Goal: Task Accomplishment & Management: Use online tool/utility

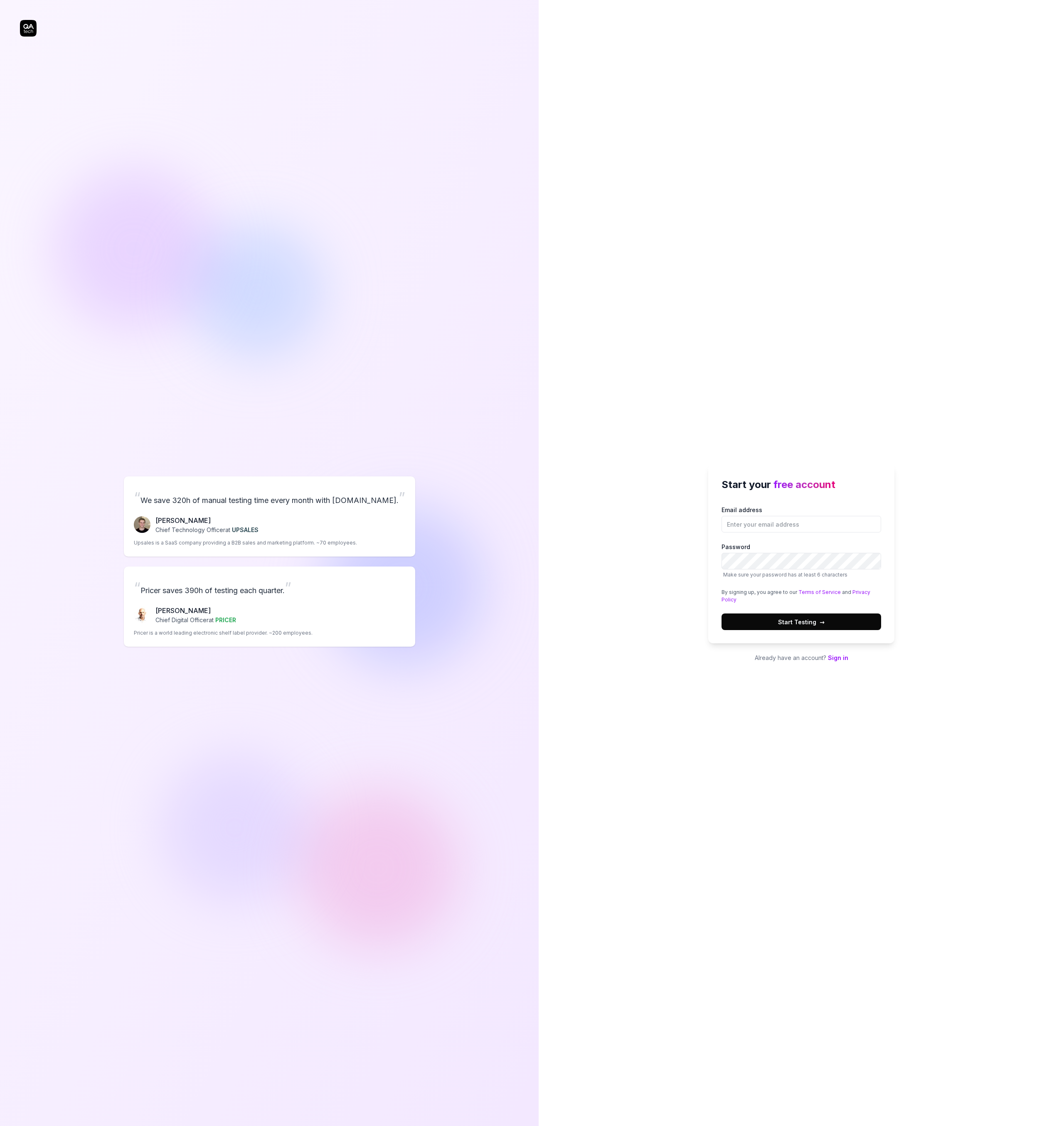
click at [834, 660] on link "Sign in" at bounding box center [838, 658] width 20 height 7
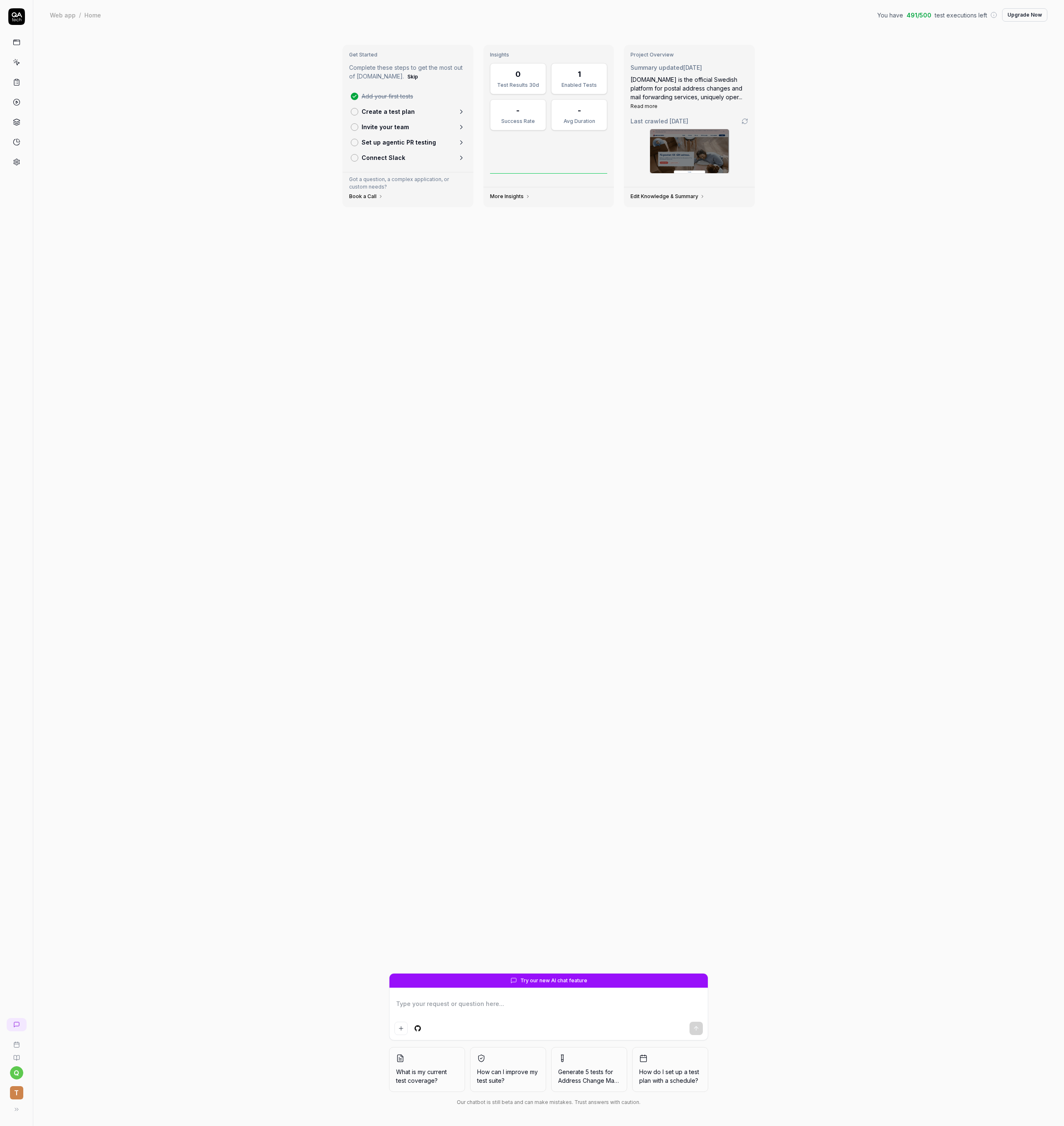
click at [16, 40] on rect at bounding box center [16, 42] width 6 height 5
type textarea "*"
click at [10, 83] on link at bounding box center [16, 82] width 15 height 15
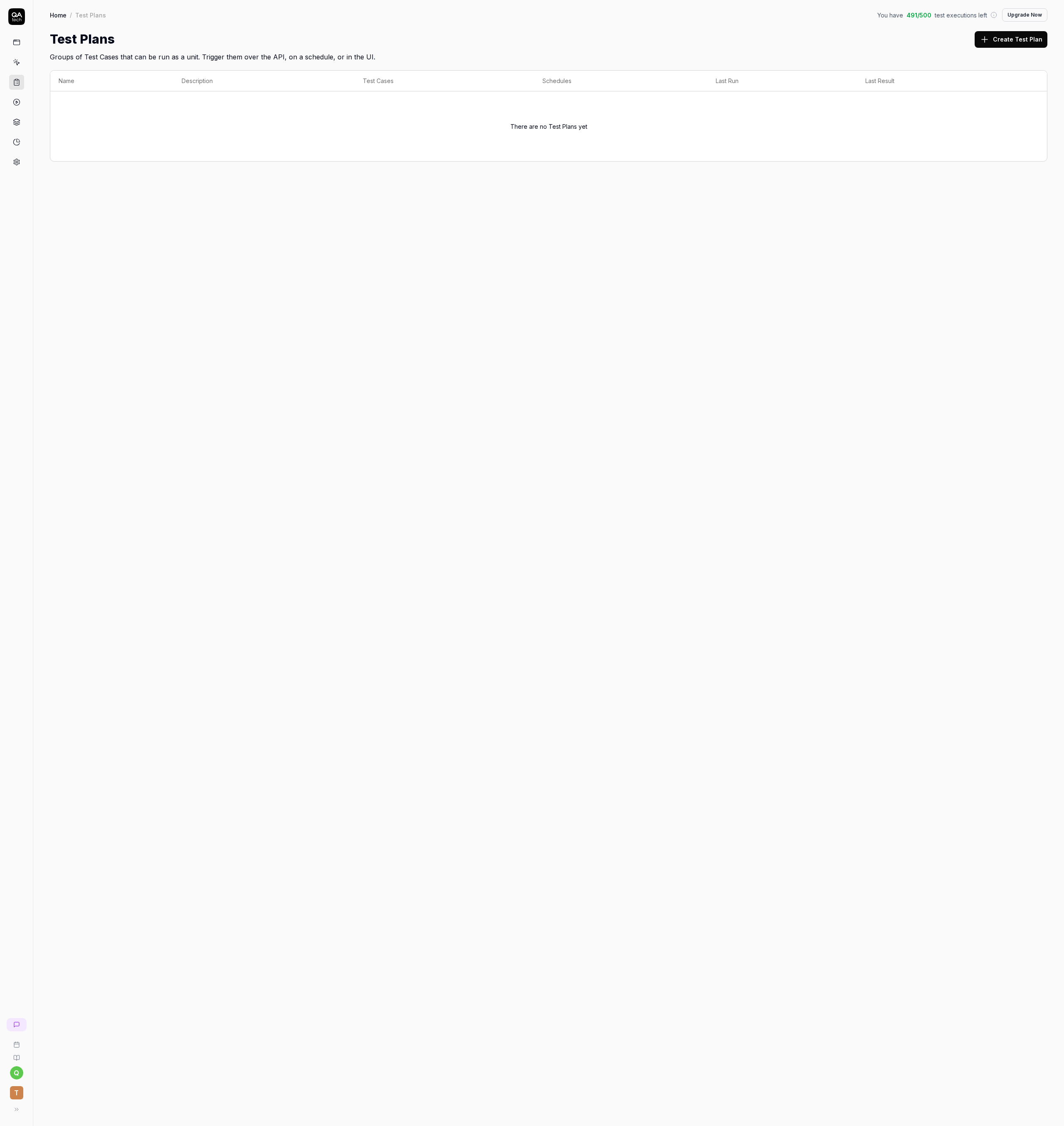
click at [13, 100] on icon at bounding box center [16, 102] width 8 height 8
click at [19, 85] on link at bounding box center [16, 82] width 15 height 15
click at [1011, 39] on button "Create Test Plan" at bounding box center [1011, 39] width 73 height 16
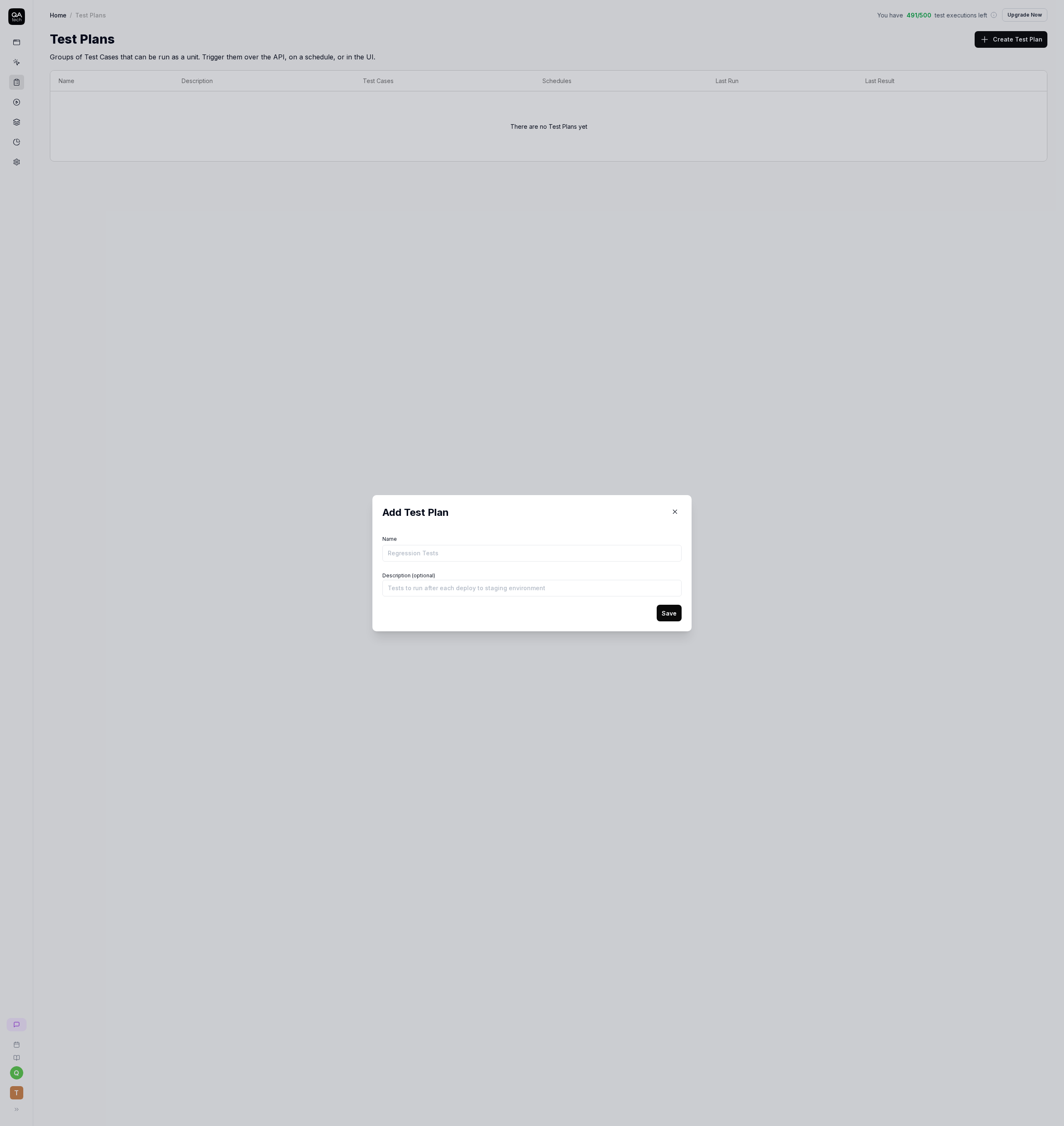
click at [661, 618] on button "Save" at bounding box center [669, 613] width 25 height 16
type input "Regression"
click at [656, 604] on button "Save" at bounding box center [669, 612] width 25 height 16
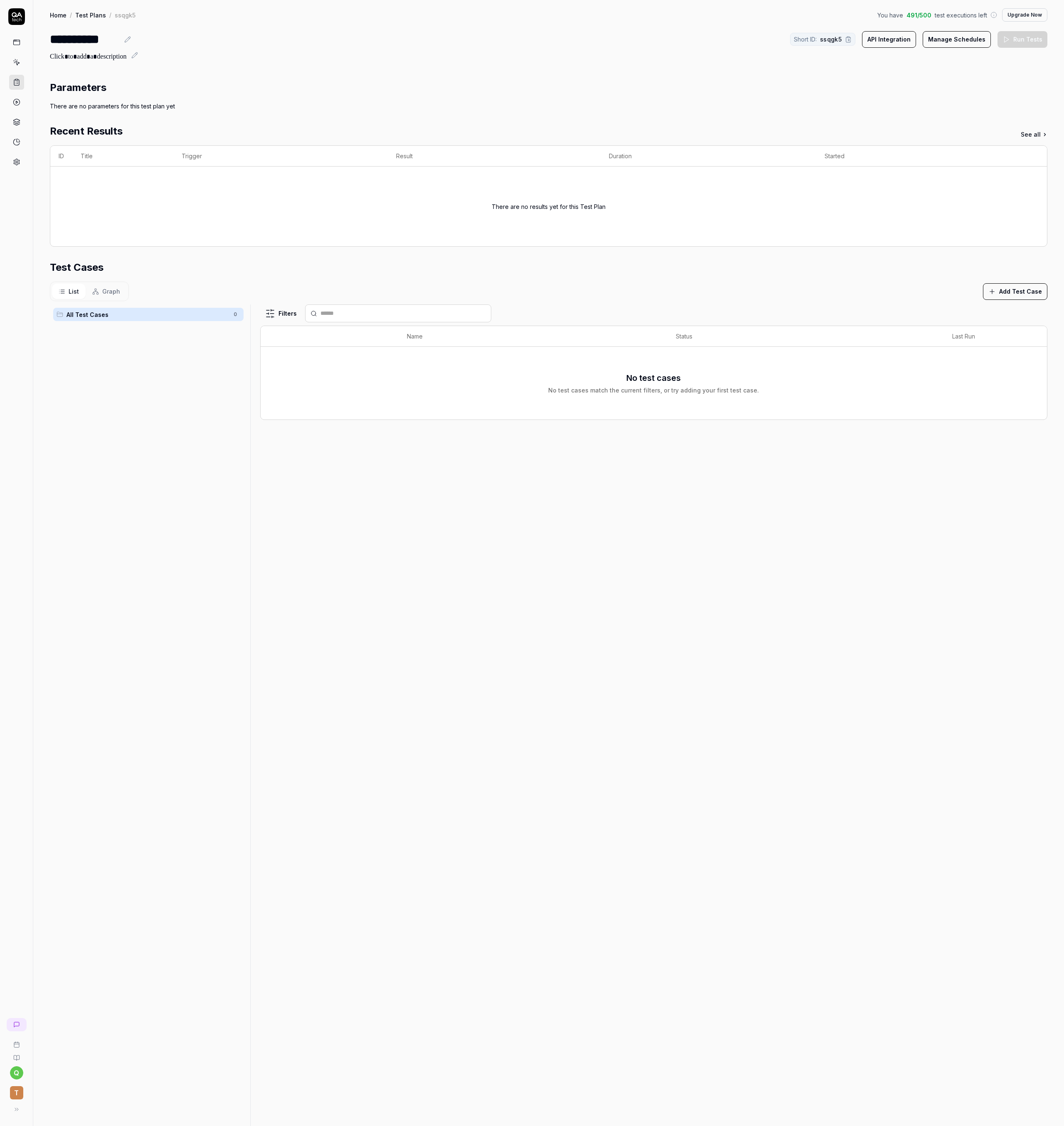
click at [1004, 293] on button "Add Test Case" at bounding box center [1015, 292] width 65 height 16
click at [910, 300] on div "List Graph Add Test Case" at bounding box center [548, 291] width 997 height 19
click at [1021, 131] on link "See all" at bounding box center [1034, 134] width 27 height 9
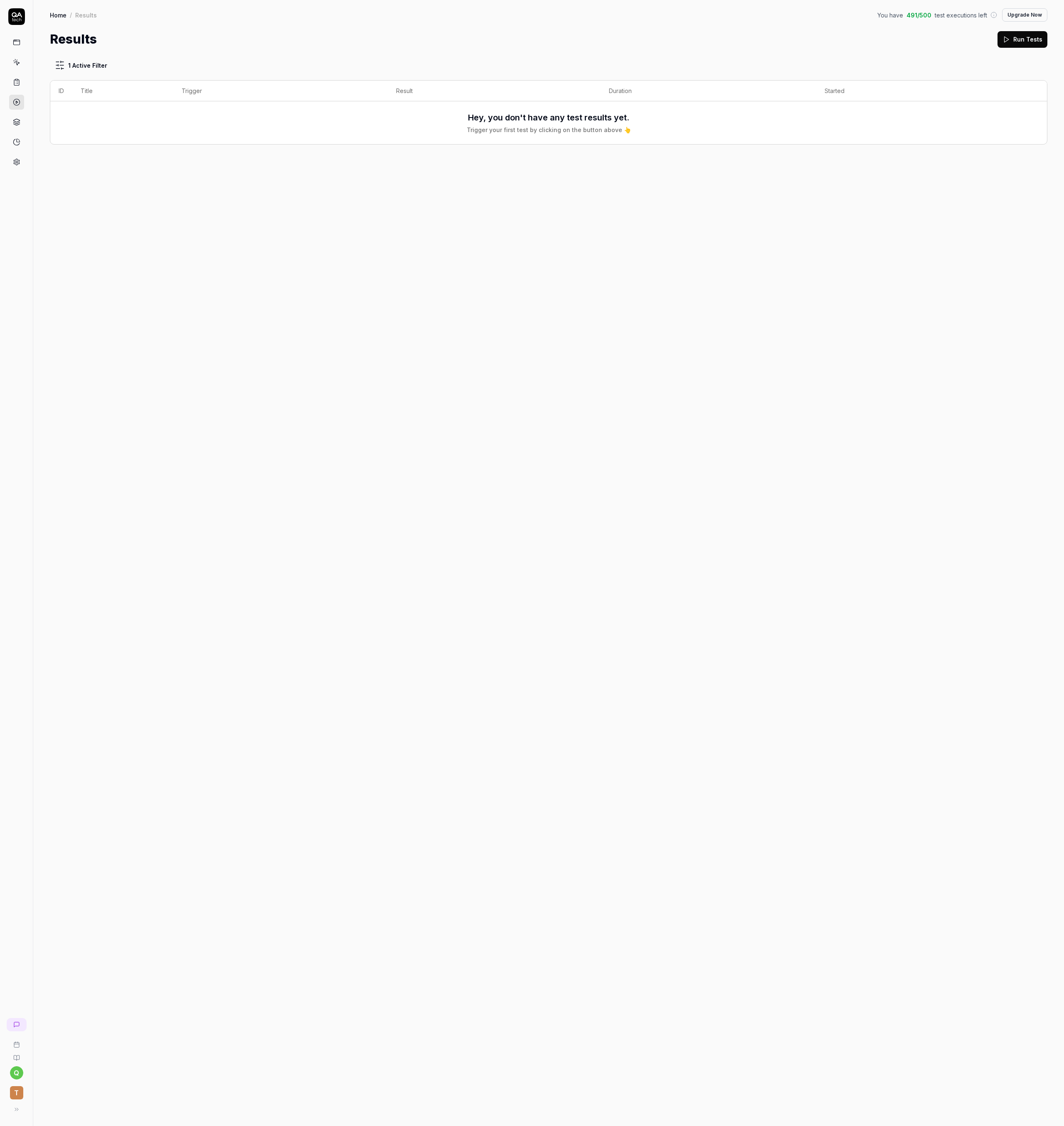
drag, startPoint x: 1036, startPoint y: 104, endPoint x: 1037, endPoint y: 112, distance: 8.1
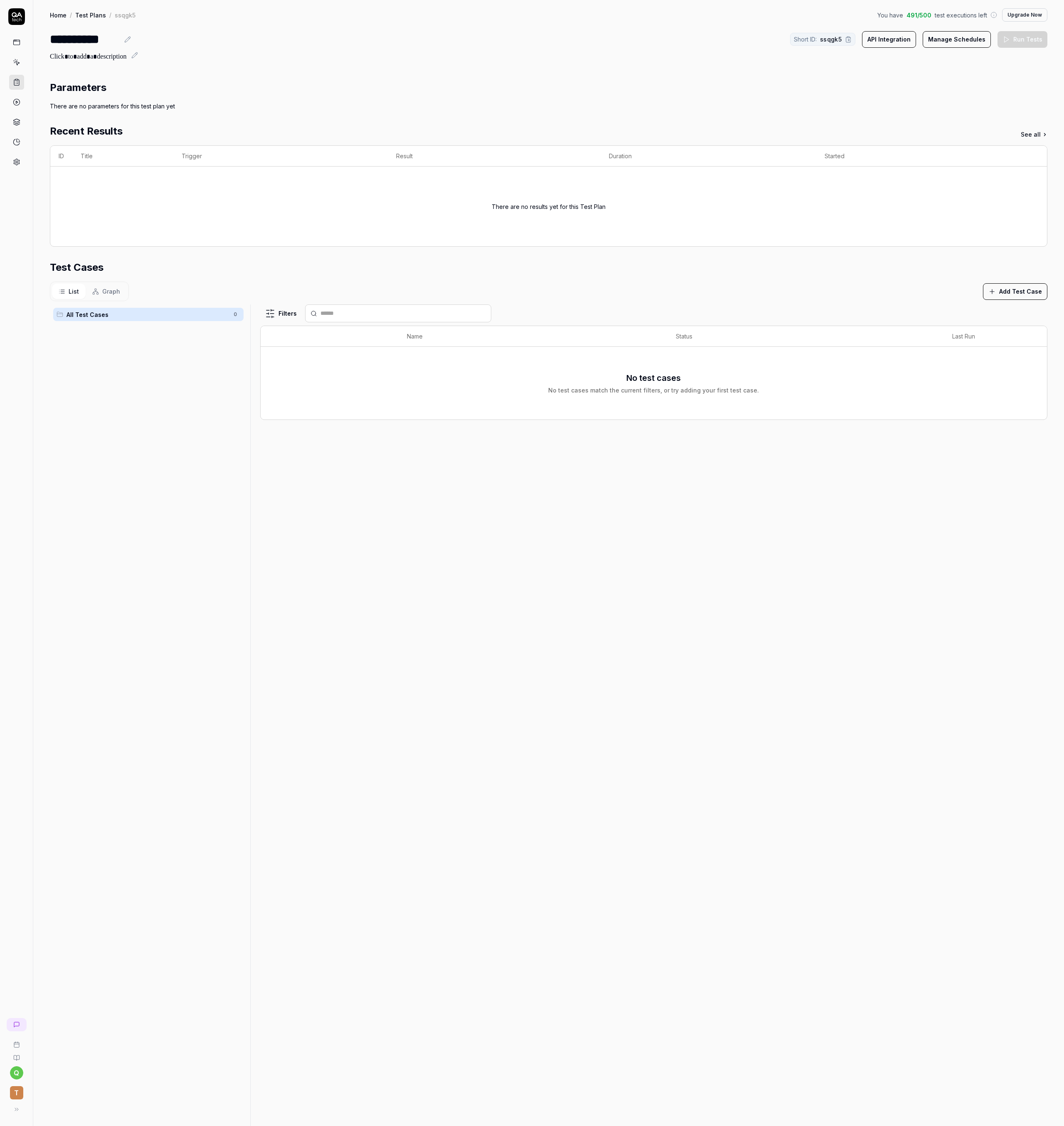
click at [899, 32] on button "API Integration" at bounding box center [889, 39] width 54 height 16
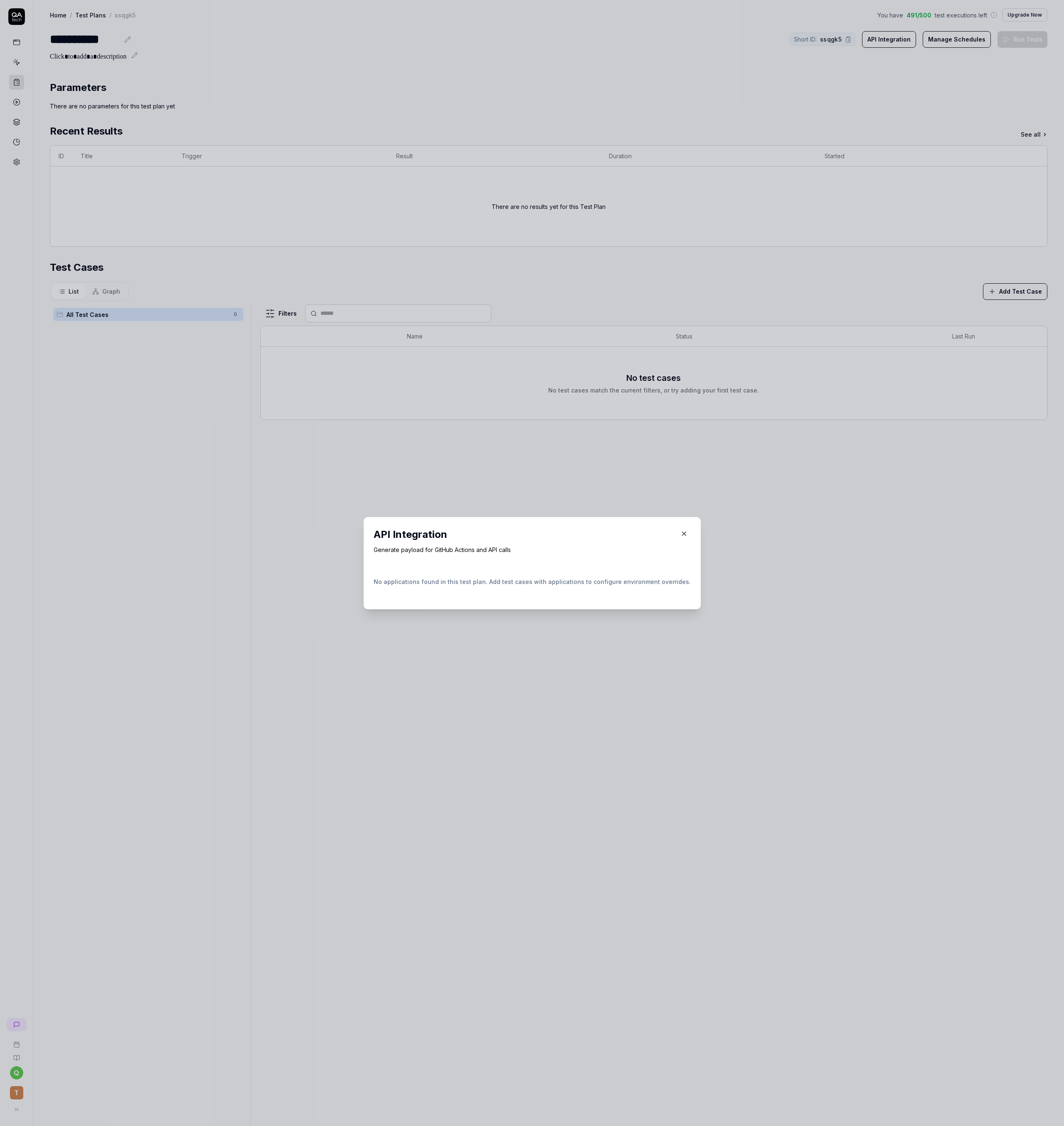
click at [680, 536] on icon "button" at bounding box center [684, 534] width 8 height 8
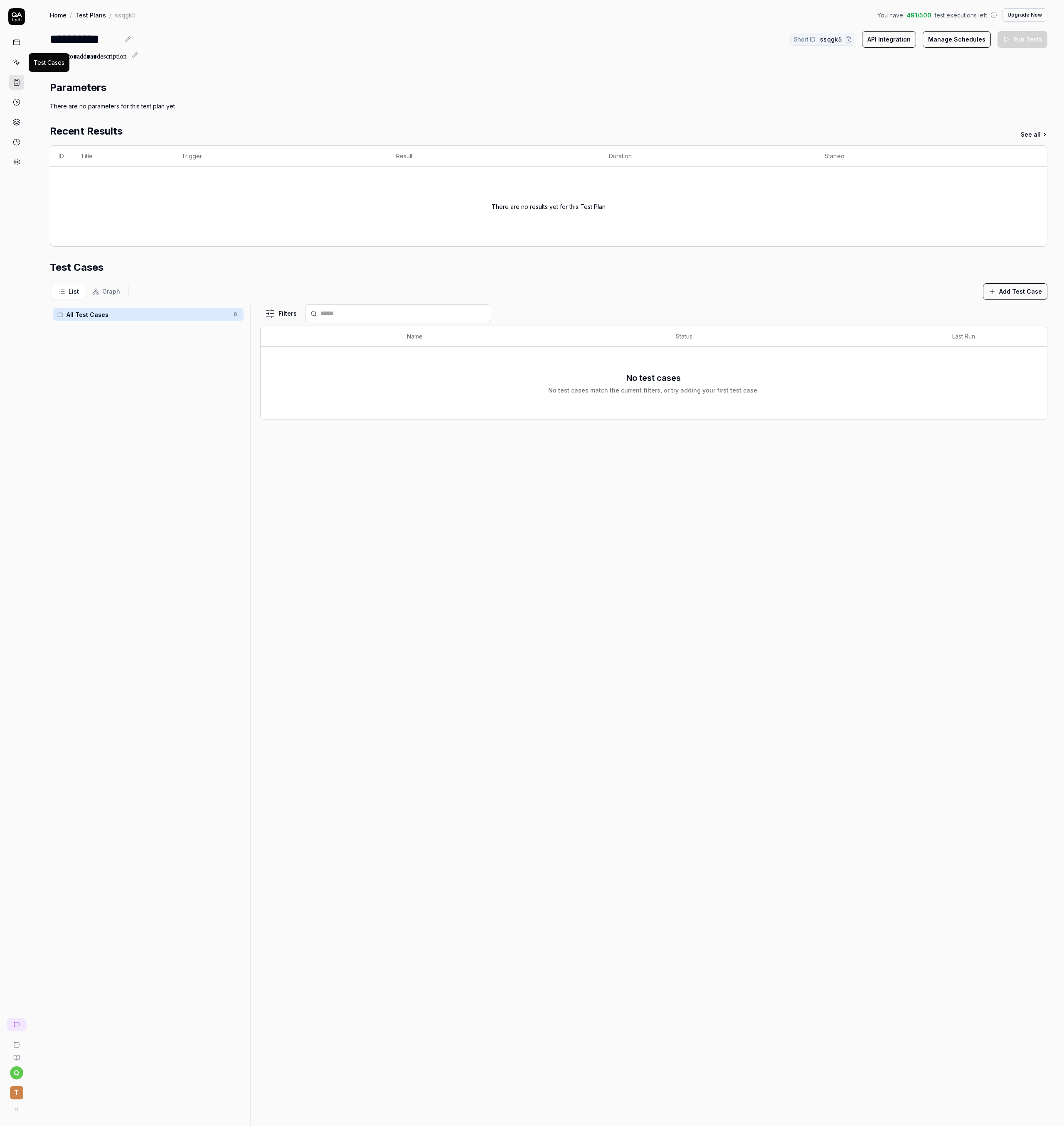
click at [14, 61] on icon at bounding box center [16, 62] width 8 height 8
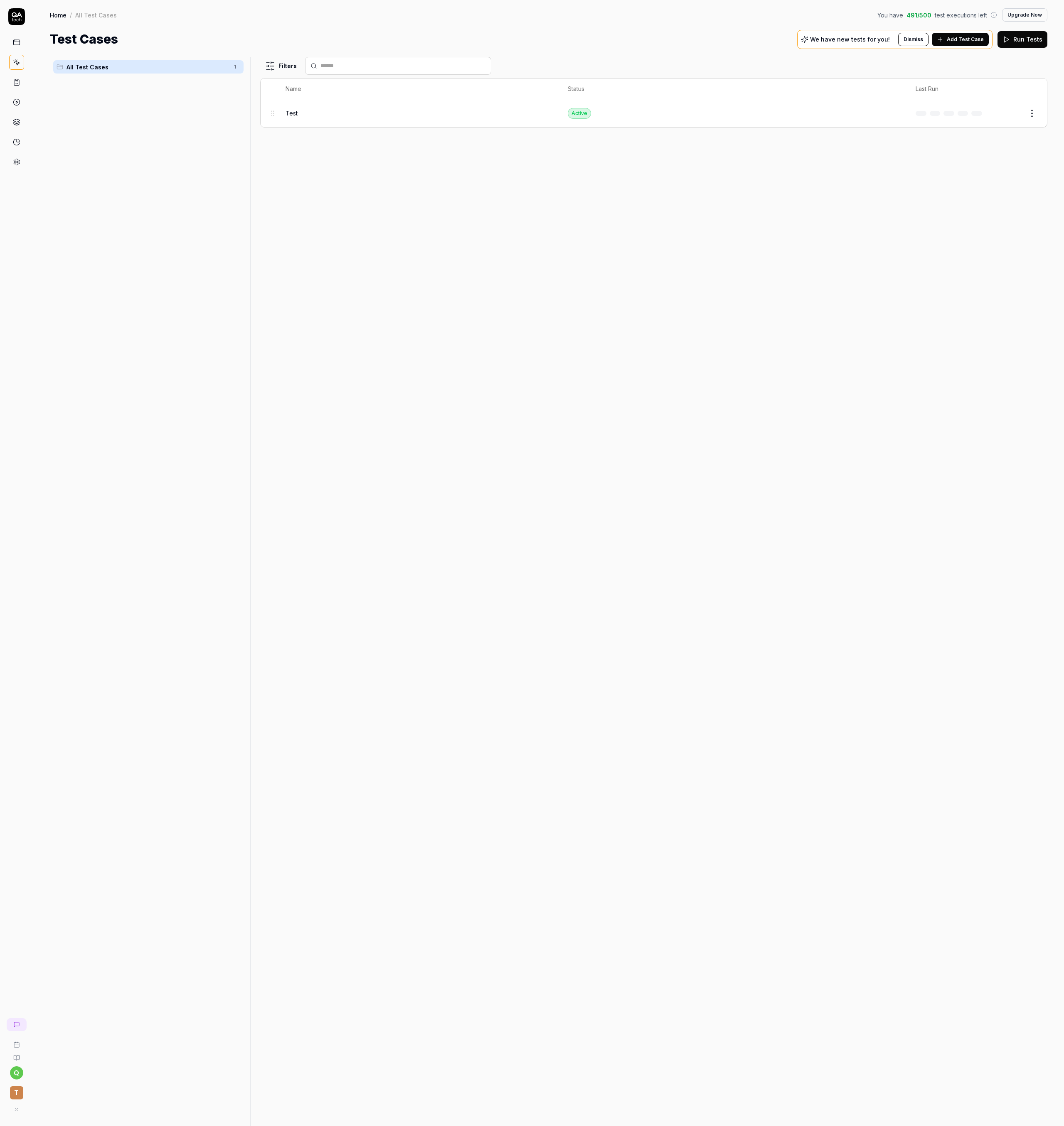
click at [324, 111] on div "Test" at bounding box center [418, 113] width 266 height 9
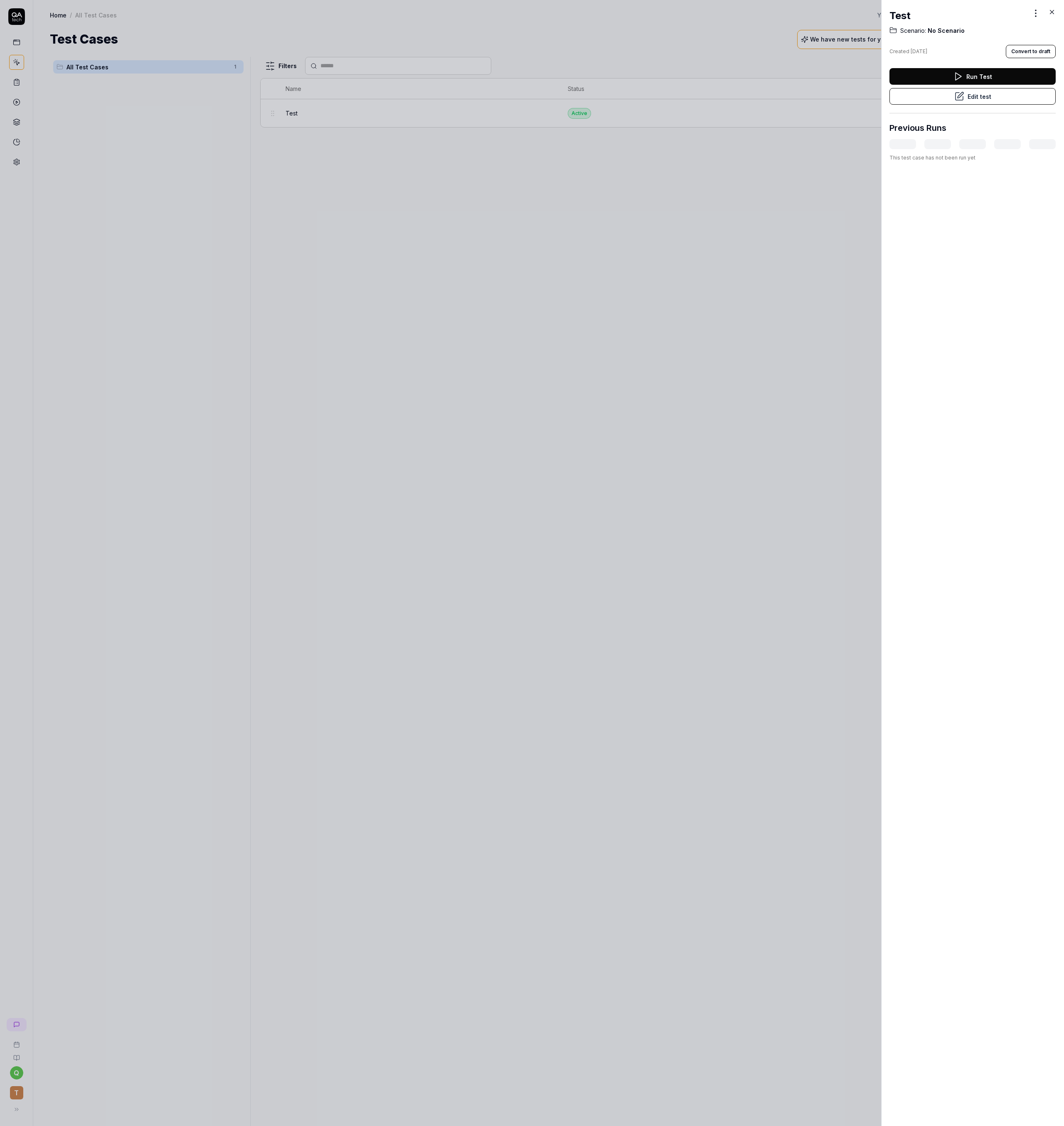
click at [960, 99] on icon at bounding box center [959, 96] width 10 height 10
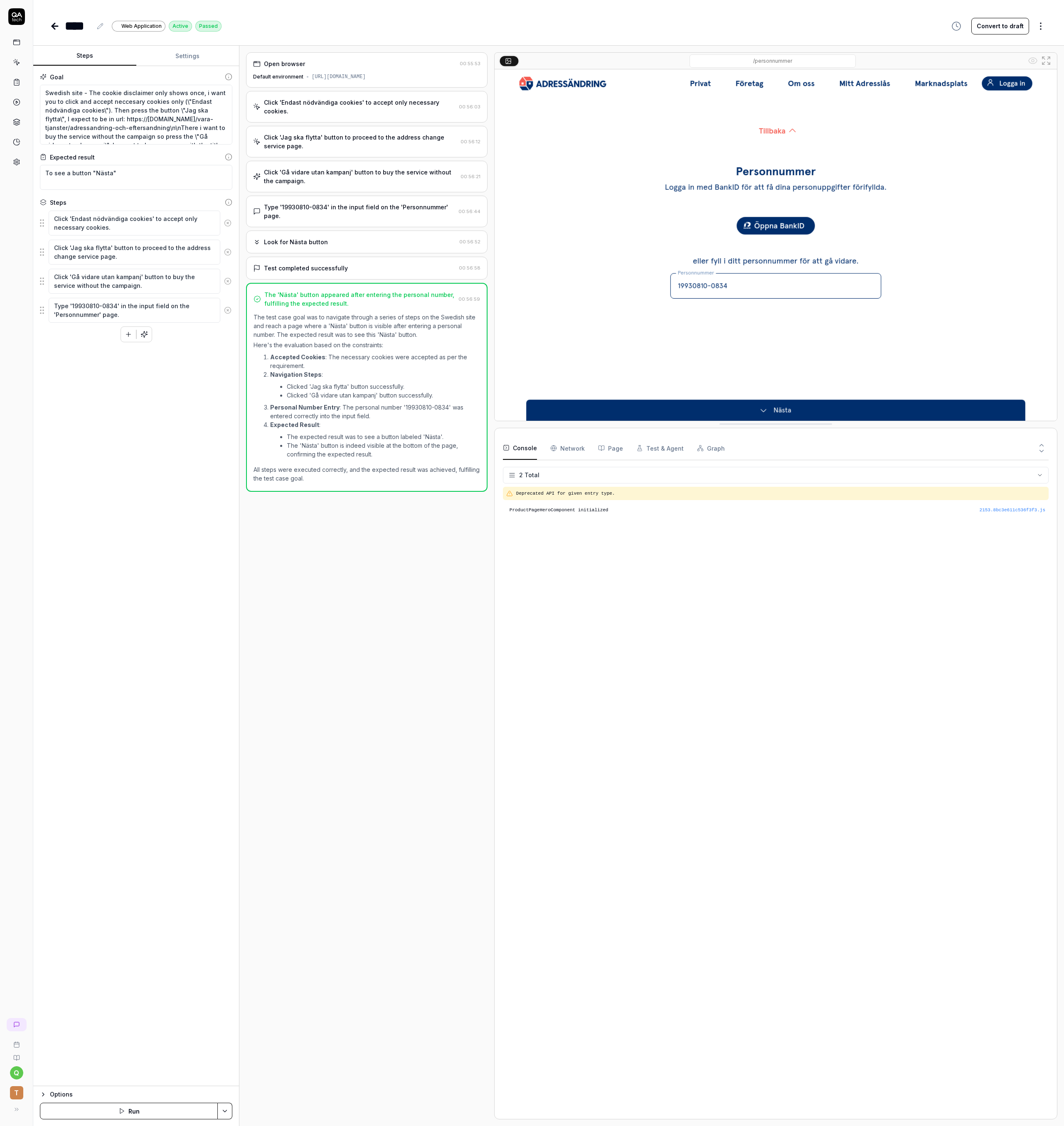
click at [1040, 25] on html "q T **** Web Application Active Passed Convert to draft Steps Settings Goal Swe…" at bounding box center [532, 563] width 1064 height 1126
click at [222, 1114] on html "q T **** Web Application Active Passed Convert to draft Steps Settings Goal Swe…" at bounding box center [532, 563] width 1064 height 1126
click at [225, 1113] on html "q T **** Web Application Active Passed Convert to draft Steps Settings Goal Swe…" at bounding box center [532, 563] width 1064 height 1126
click at [290, 1064] on html "q T **** Web Application Active Passed Convert to draft Steps Settings Goal Swe…" at bounding box center [532, 563] width 1064 height 1126
click at [1039, 29] on html "q T **** Web Application Active Passed Convert to draft Steps Settings Goal Swe…" at bounding box center [532, 563] width 1064 height 1126
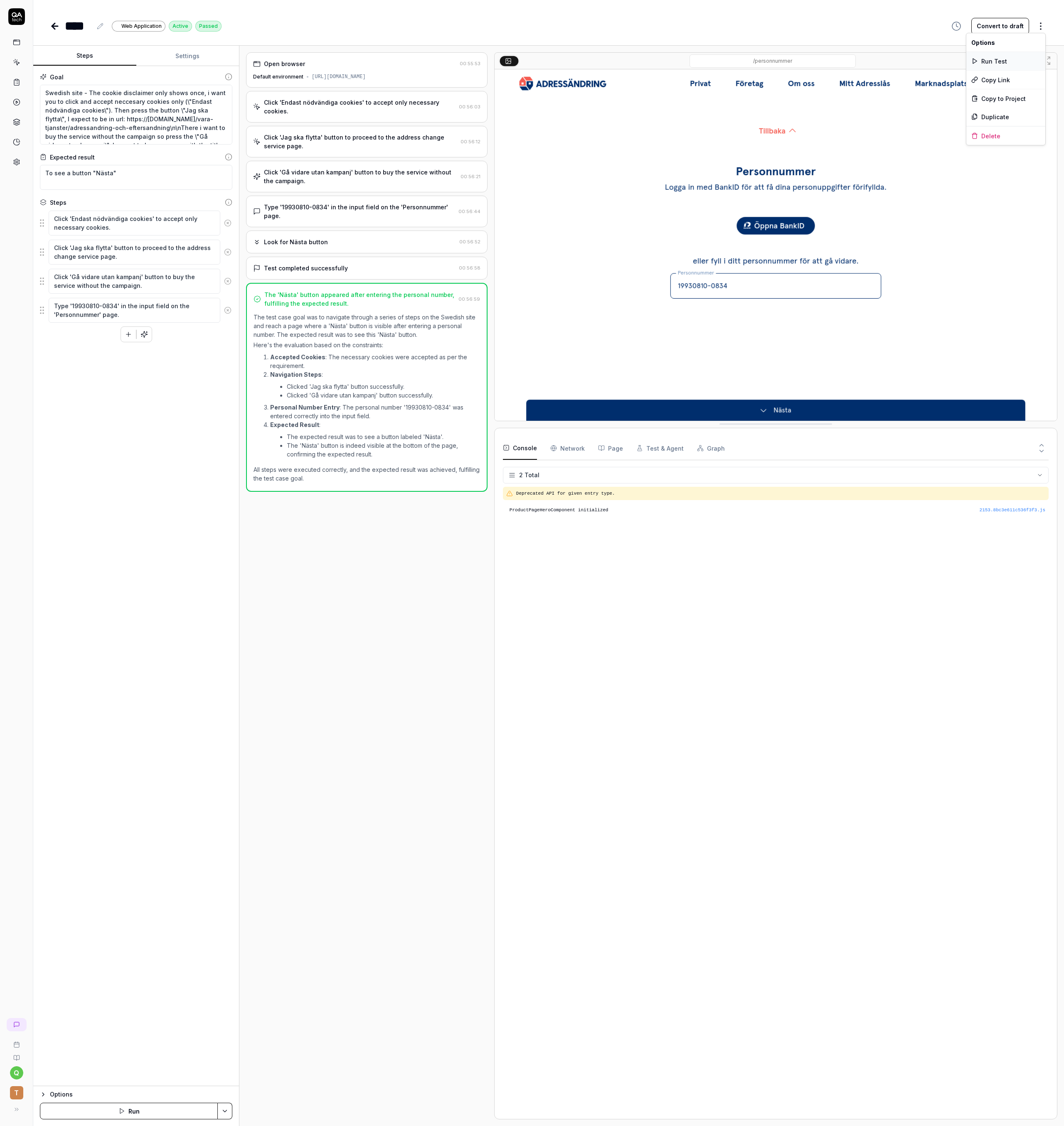
click at [1013, 62] on div "Run Test" at bounding box center [1006, 61] width 79 height 18
type textarea "*"
click at [462, 604] on div "Open browser 00:55:53 Default environment https://www.adressandring.se Click 'E…" at bounding box center [367, 586] width 242 height 1067
click at [1042, 26] on html "q T **** Web Application Active Passed Convert to draft Steps Settings Goal Swe…" at bounding box center [532, 563] width 1064 height 1126
click at [1002, 60] on div "Run Test" at bounding box center [1006, 61] width 79 height 18
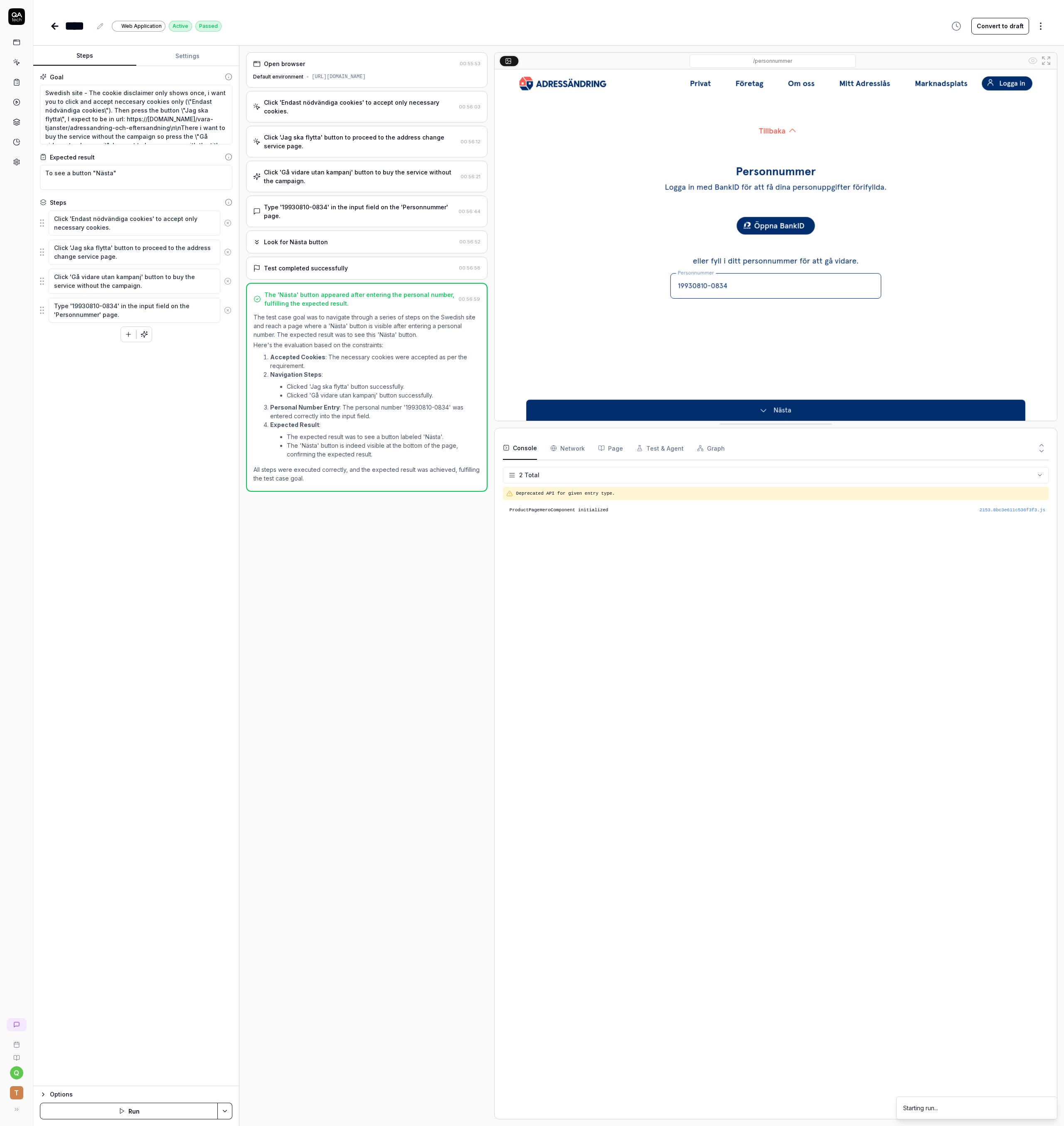
click at [54, 24] on icon at bounding box center [53, 26] width 3 height 6
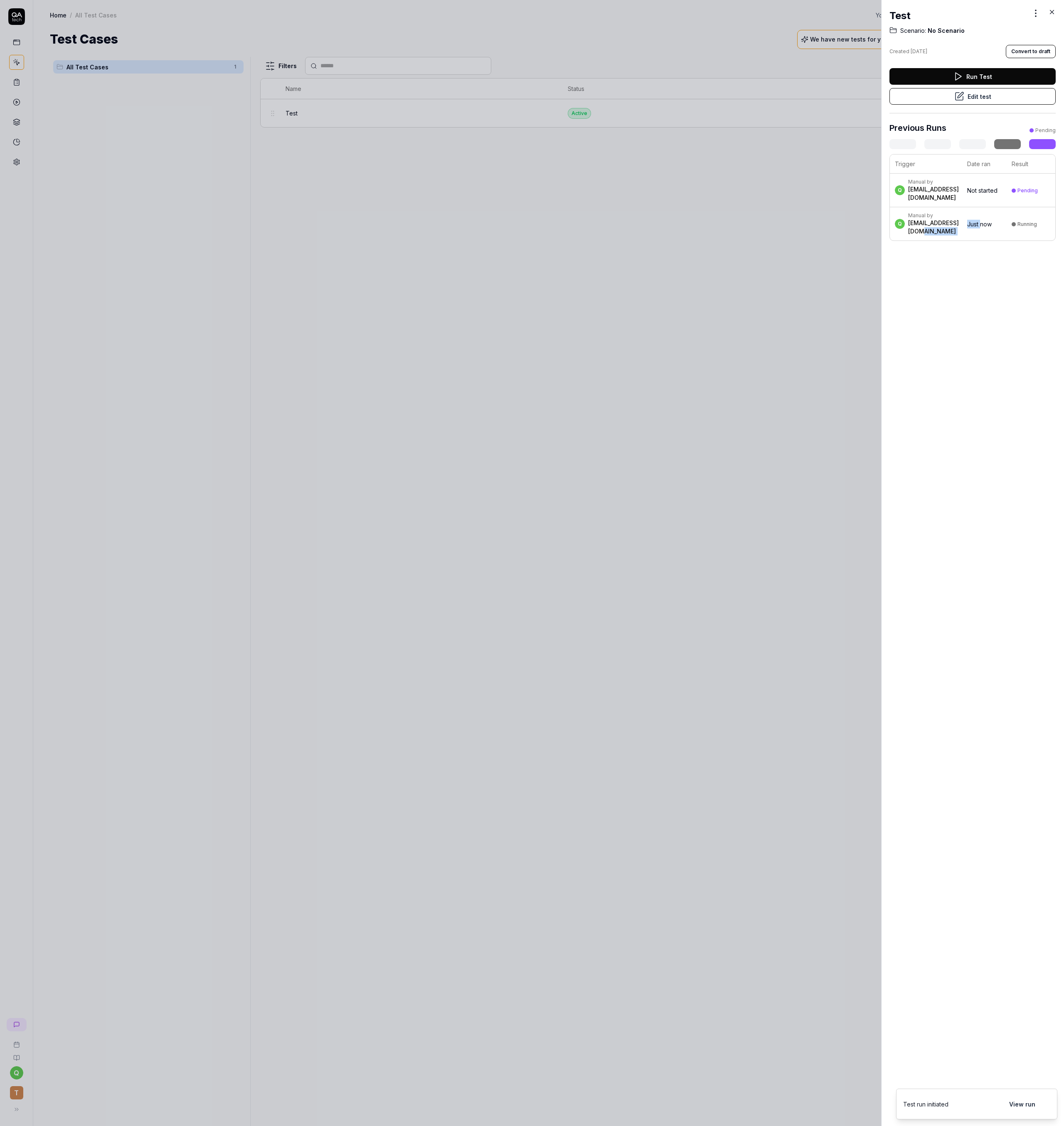
drag, startPoint x: 972, startPoint y: 236, endPoint x: 1001, endPoint y: 231, distance: 29.4
click at [1001, 231] on tr "q Manual by qatech.skied206@passmail.net Just now Running" at bounding box center [972, 224] width 165 height 33
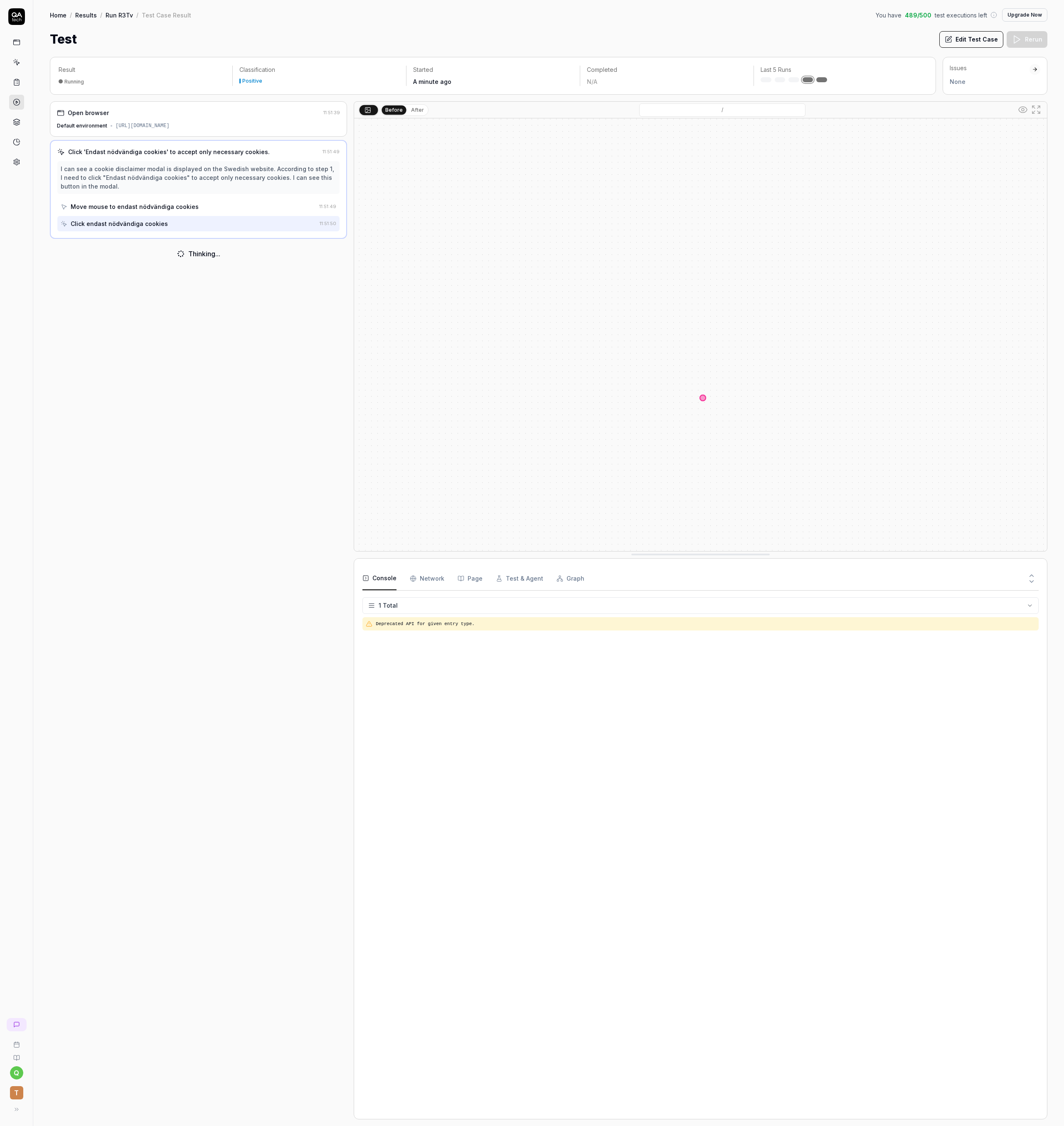
click at [215, 461] on div "Open browser 11:51:39 Default environment https://www.adressandring.se Click 'E…" at bounding box center [198, 610] width 297 height 1018
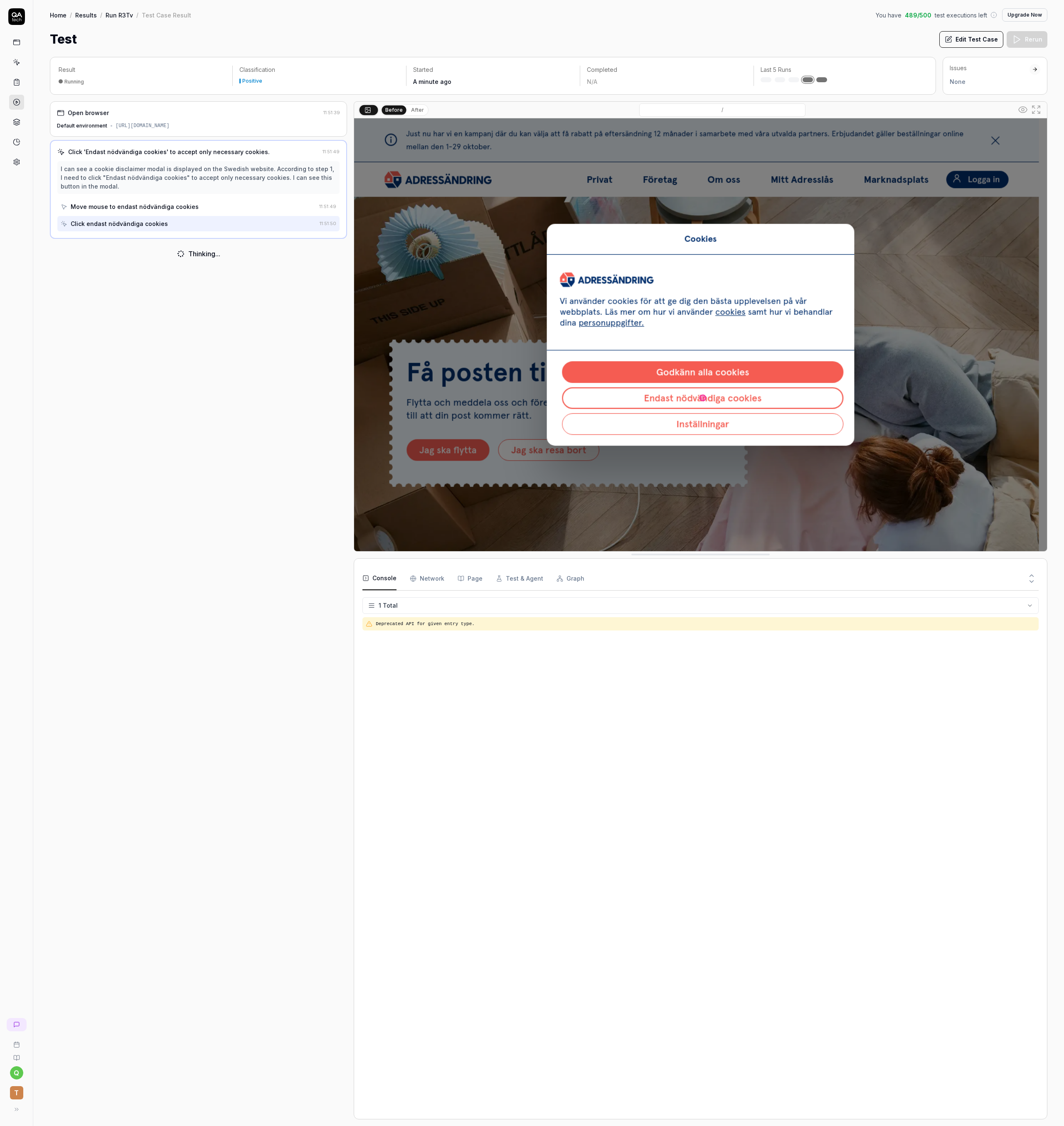
click at [85, 348] on div "Open browser 11:51:39 Default environment https://www.adressandring.se Click 'E…" at bounding box center [198, 610] width 297 height 1018
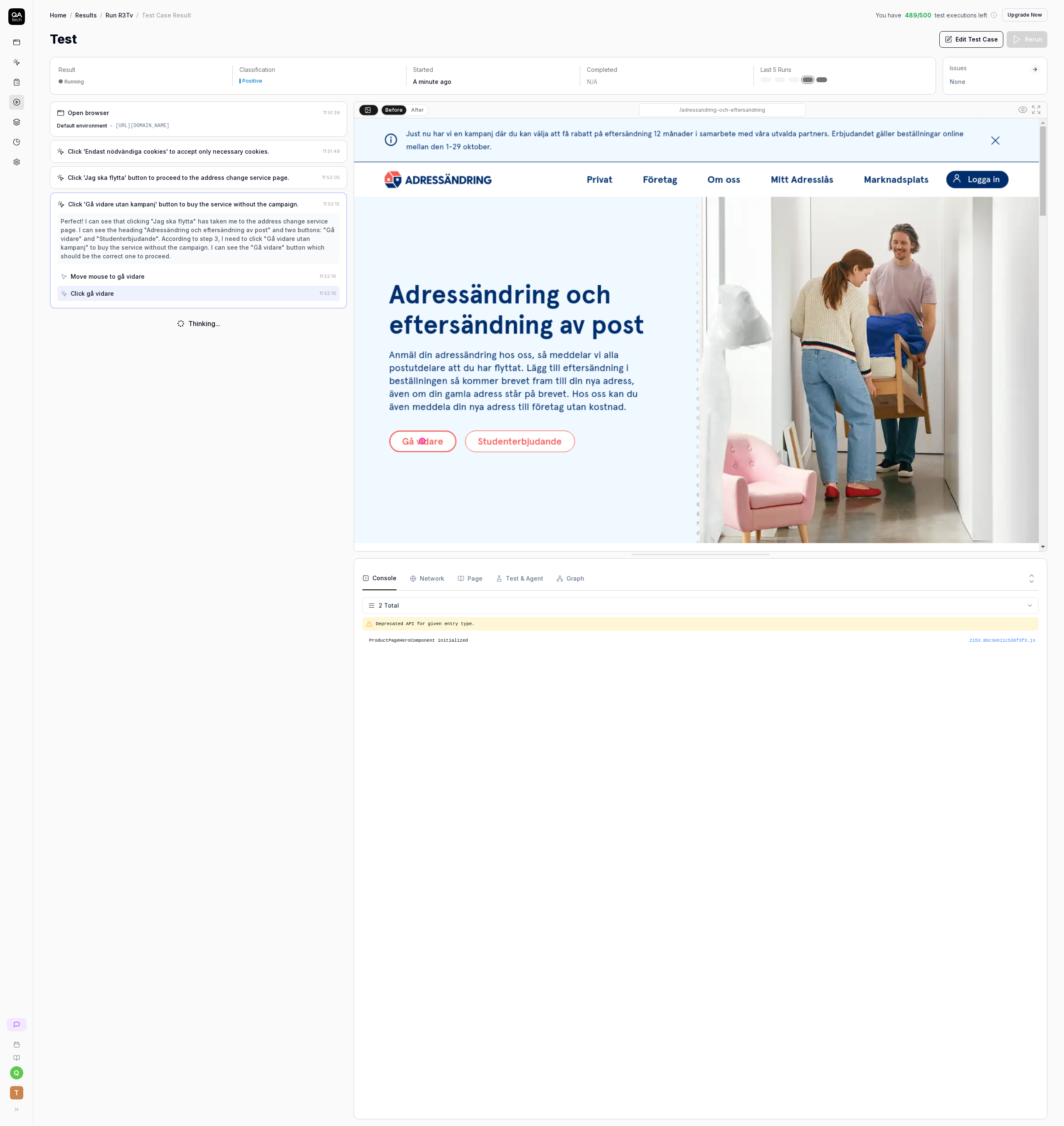
click at [1009, 73] on div "Issues None" at bounding box center [990, 75] width 80 height 22
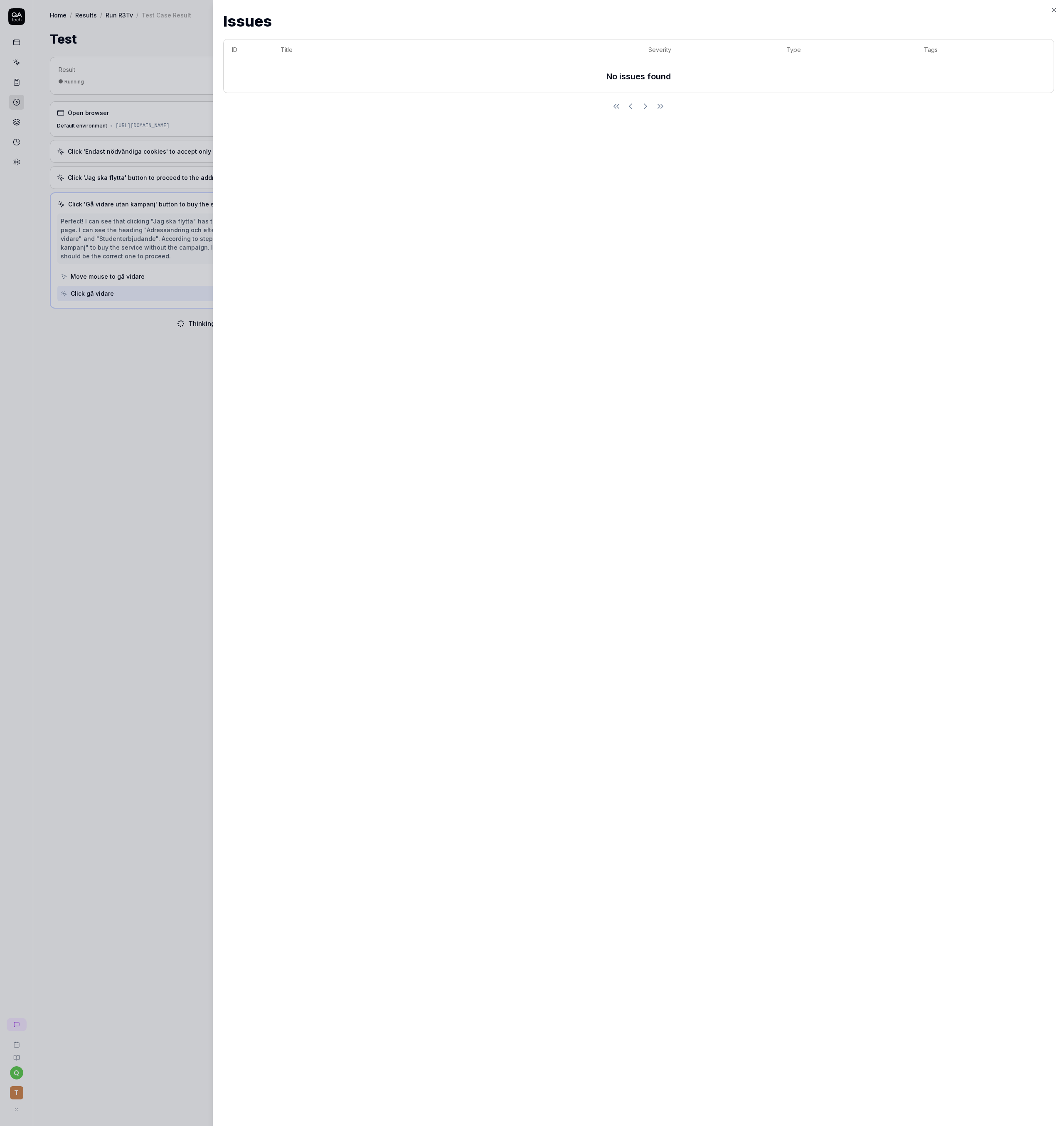
click at [201, 392] on div at bounding box center [532, 563] width 1064 height 1126
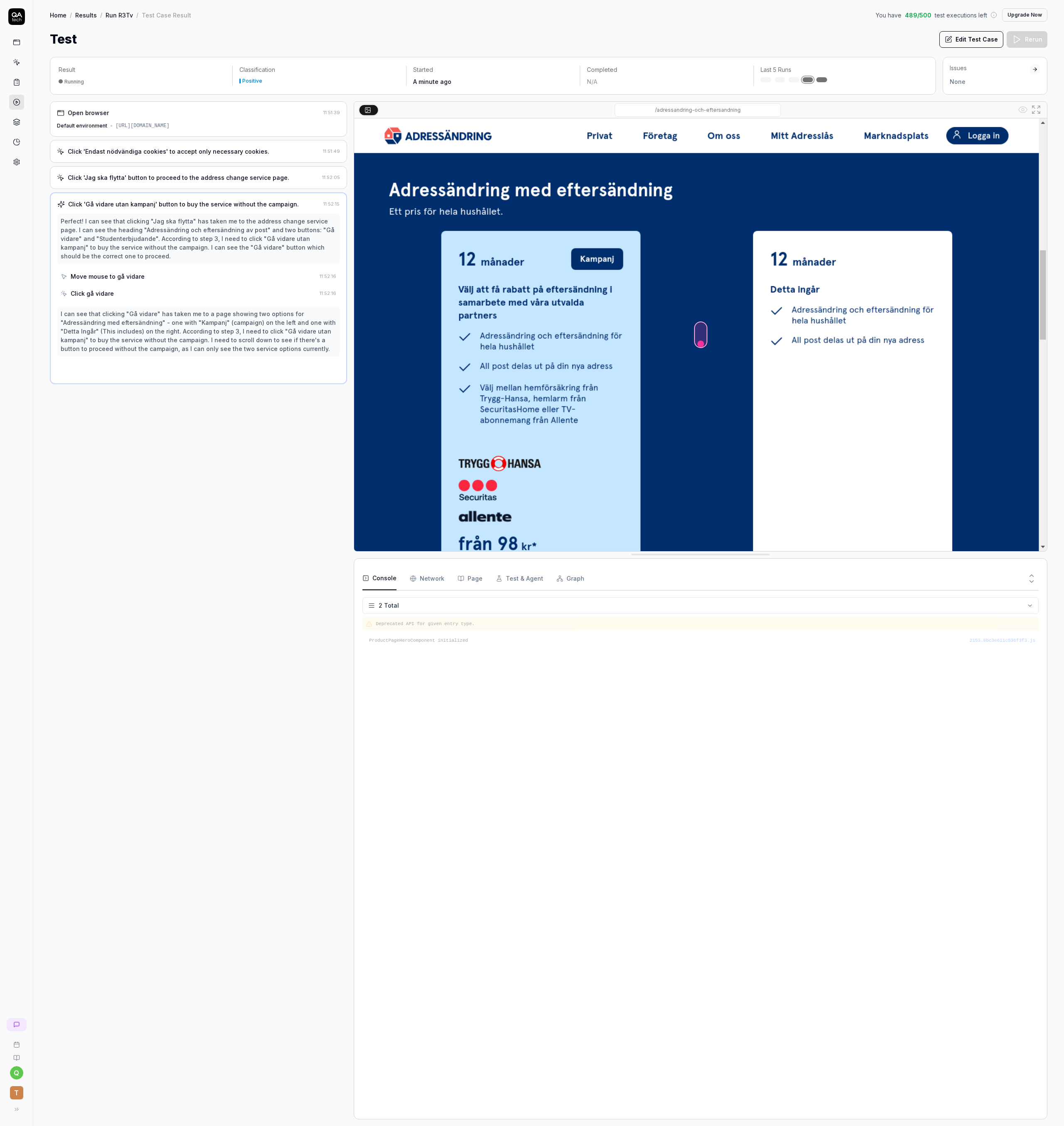
click at [91, 14] on link "Results" at bounding box center [86, 15] width 22 height 8
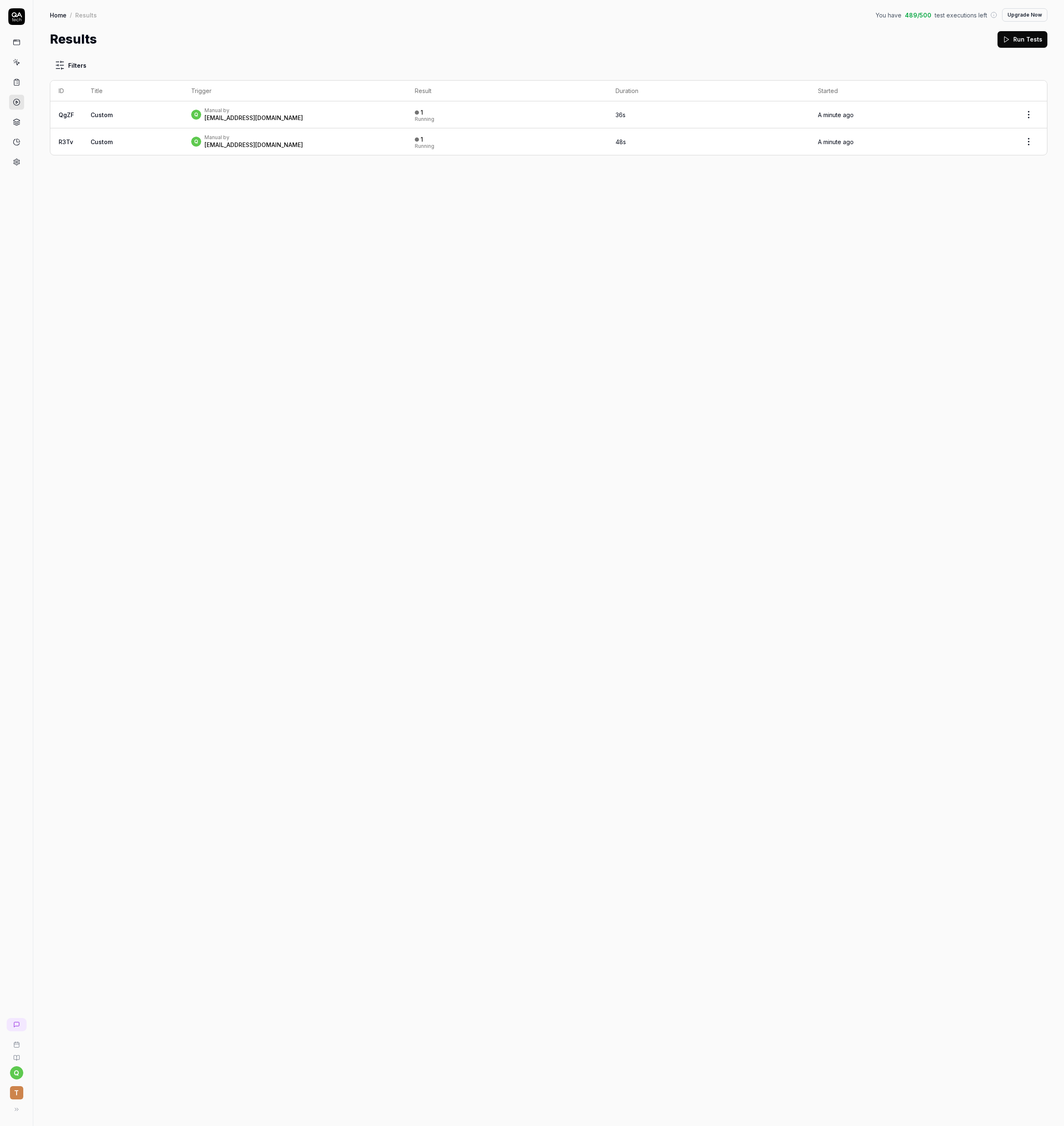
click at [1026, 116] on html "q T Home / Results You have 489 / 500 test executions left Upgrade Now Home / R…" at bounding box center [532, 563] width 1064 height 1126
click at [1013, 151] on span "Stop all tests" at bounding box center [1002, 153] width 38 height 9
click at [1031, 140] on html "Stopped test q T Home / Results You have 489 / 500 test executions left Upgrade…" at bounding box center [532, 563] width 1064 height 1126
click at [1015, 180] on span "Stop all tests" at bounding box center [1002, 180] width 38 height 9
click at [632, 200] on div "Filters ID Title Trigger Result Duration Started QgZF Custom q Manual by qatech…" at bounding box center [548, 587] width 1031 height 1077
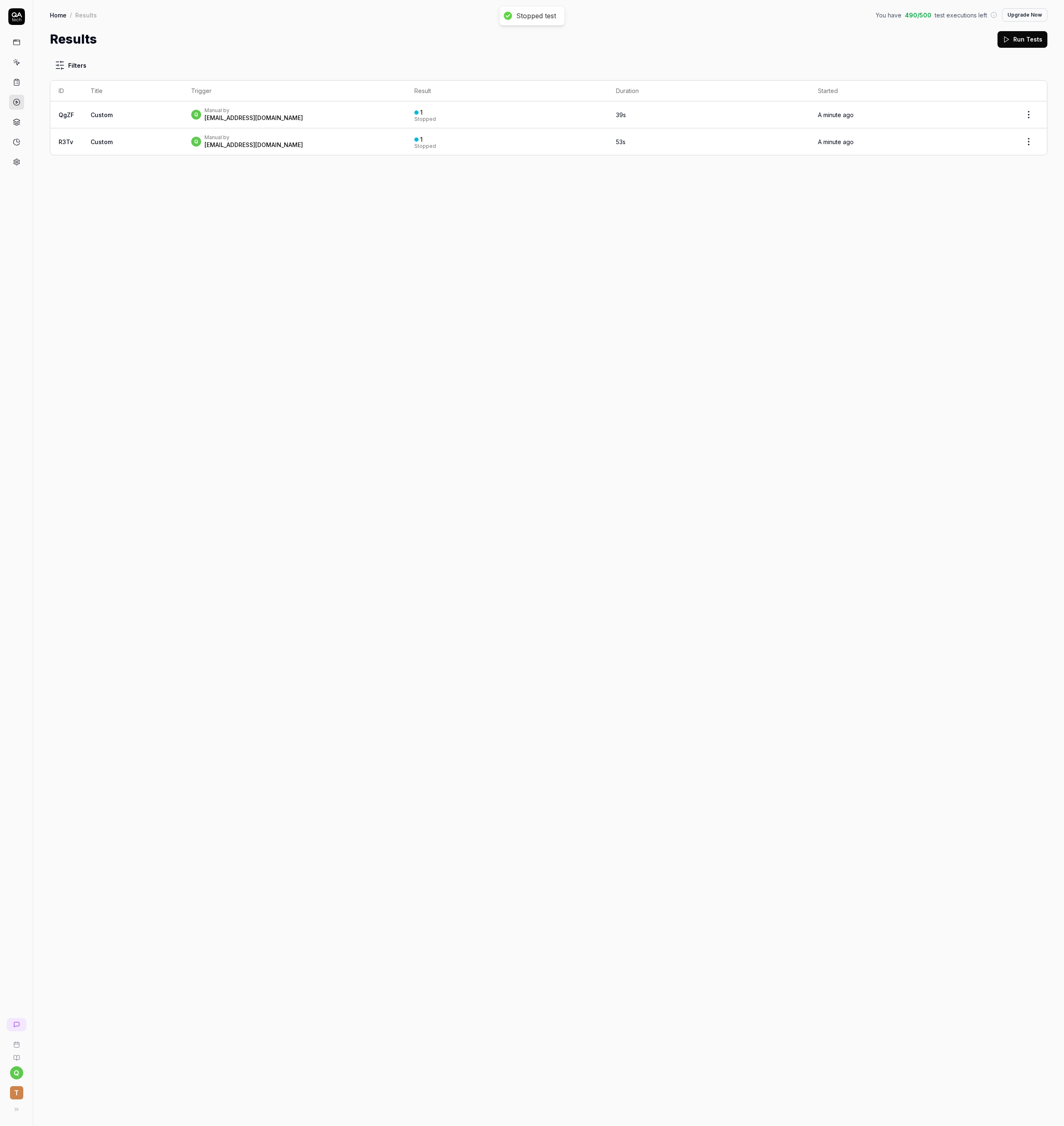
click at [228, 117] on div "qatech.skied206@passmail.net" at bounding box center [253, 118] width 98 height 8
click at [19, 65] on icon at bounding box center [16, 62] width 8 height 8
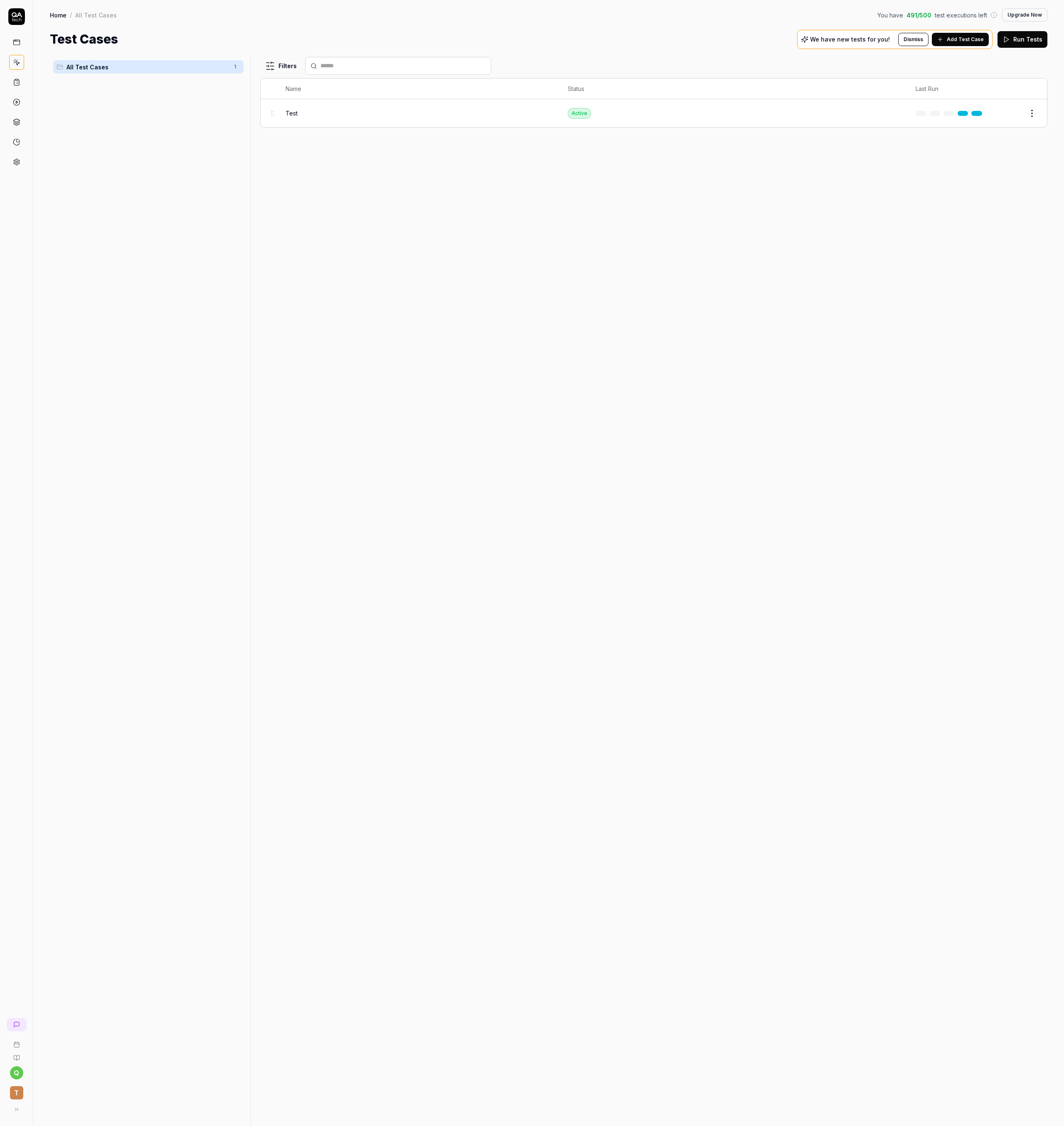
click at [864, 107] on td "Active" at bounding box center [733, 113] width 348 height 28
click at [1033, 114] on html "q T Home / All Test Cases You have 491 / 500 test executions left Upgrade Now H…" at bounding box center [532, 563] width 1064 height 1126
